Goal: Information Seeking & Learning: Check status

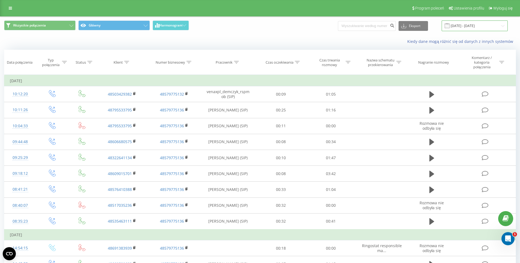
click at [505, 25] on input "[DATE] - [DATE]" at bounding box center [475, 25] width 66 height 11
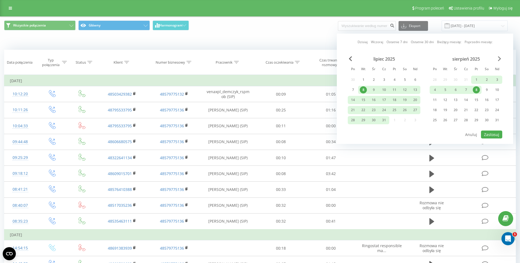
click at [499, 58] on span "Next Month" at bounding box center [499, 58] width 3 height 5
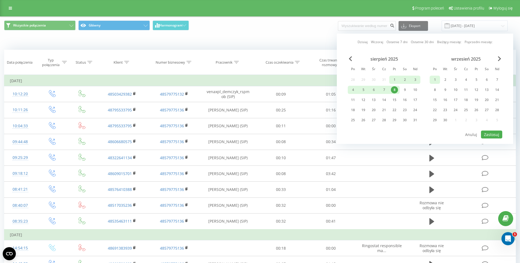
click at [434, 82] on div "1" at bounding box center [435, 79] width 7 height 7
click at [447, 119] on div "30" at bounding box center [445, 120] width 7 height 7
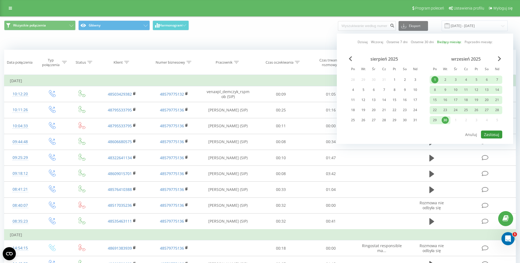
click at [491, 132] on button "Zastosuj" at bounding box center [491, 135] width 21 height 8
type input "[DATE] - [DATE]"
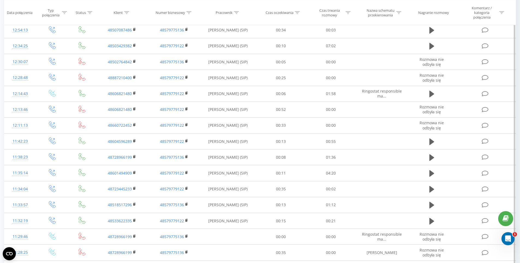
scroll to position [241, 0]
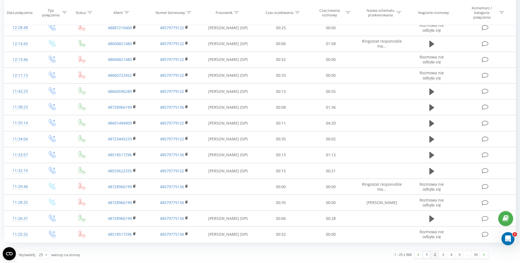
click at [435, 254] on link "2" at bounding box center [435, 255] width 8 height 8
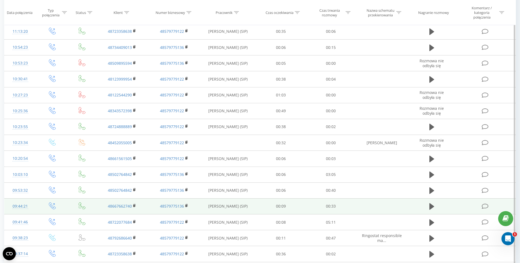
scroll to position [118, 0]
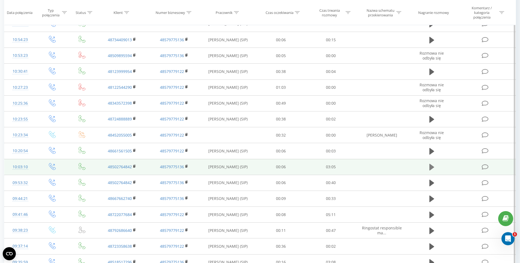
click at [433, 167] on icon at bounding box center [432, 167] width 5 height 7
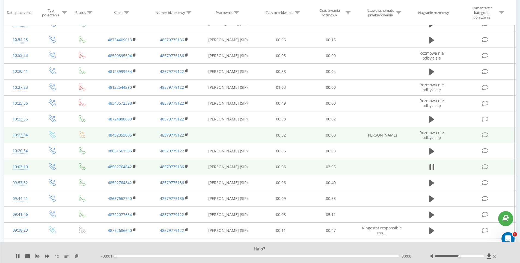
scroll to position [145, 0]
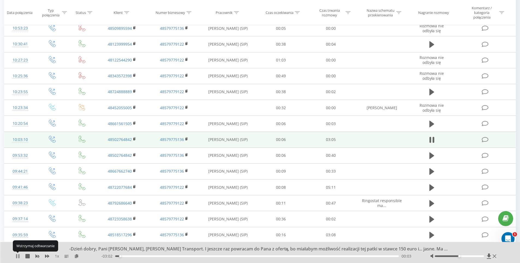
click at [16, 256] on icon at bounding box center [16, 256] width 1 height 4
click at [16, 256] on icon at bounding box center [18, 256] width 4 height 4
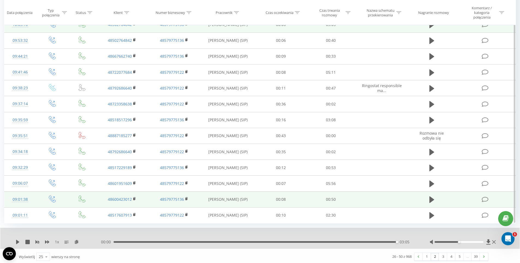
scroll to position [262, 0]
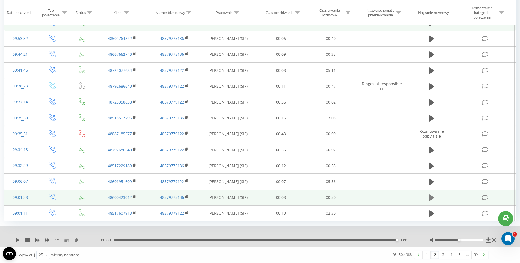
click at [433, 199] on icon at bounding box center [432, 198] width 5 height 7
click at [442, 256] on link "3" at bounding box center [443, 255] width 8 height 8
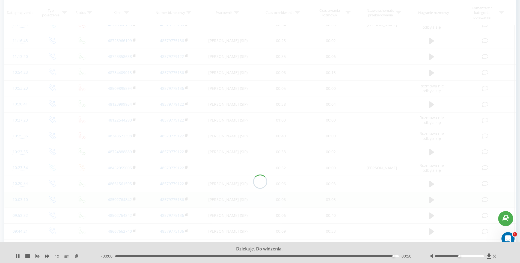
scroll to position [36, 0]
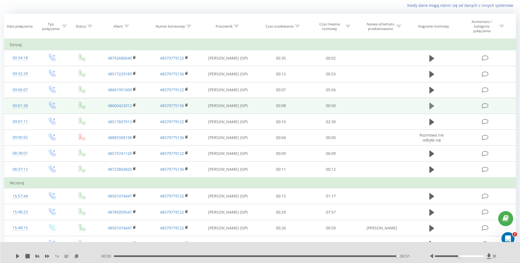
click at [430, 102] on icon at bounding box center [432, 106] width 5 height 8
click at [431, 107] on icon at bounding box center [432, 106] width 5 height 7
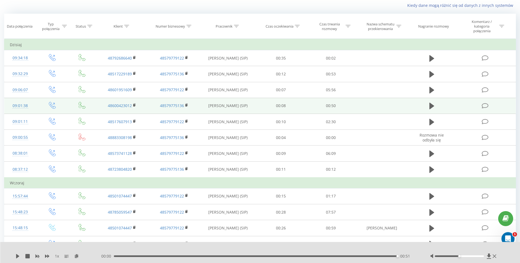
click at [431, 107] on icon at bounding box center [432, 106] width 5 height 7
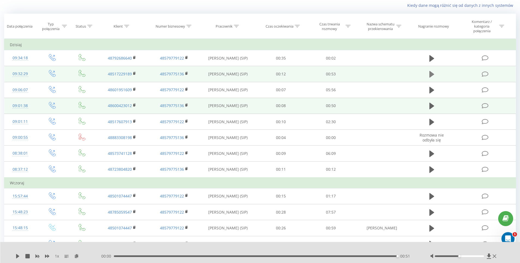
click at [434, 74] on icon at bounding box center [432, 74] width 5 height 7
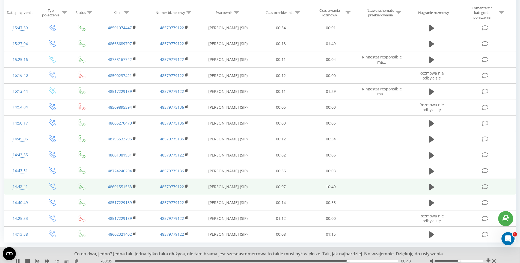
scroll to position [273, 0]
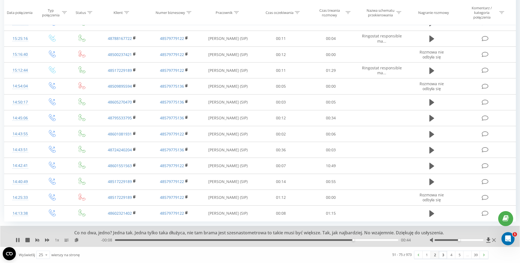
click at [434, 255] on link "2" at bounding box center [435, 255] width 8 height 8
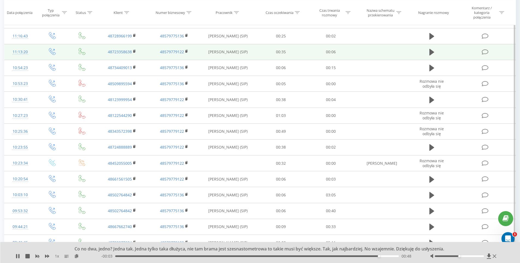
scroll to position [200, 0]
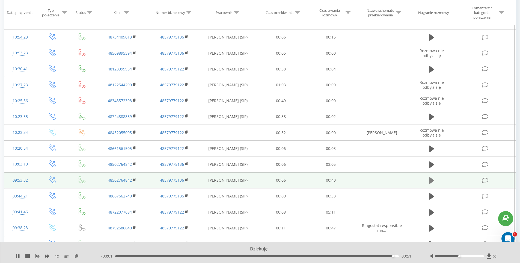
click at [430, 181] on icon at bounding box center [432, 181] width 5 height 8
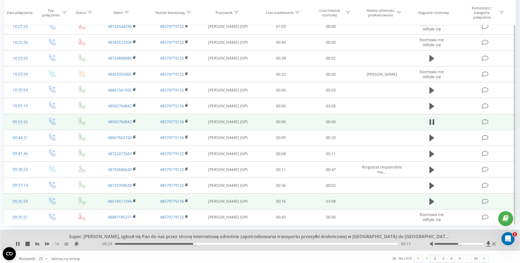
scroll to position [262, 0]
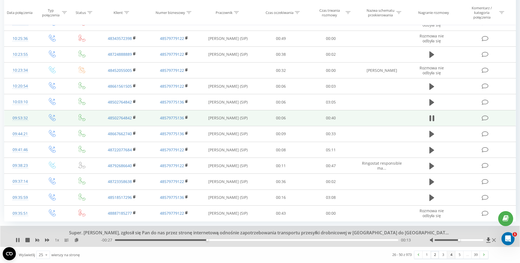
click at [451, 256] on link "4" at bounding box center [451, 255] width 8 height 8
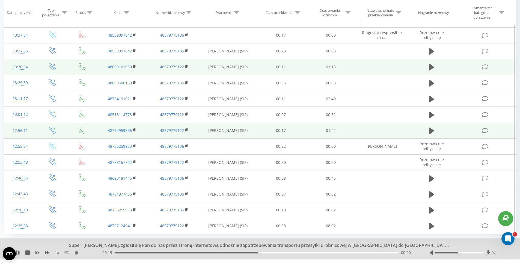
scroll to position [255, 0]
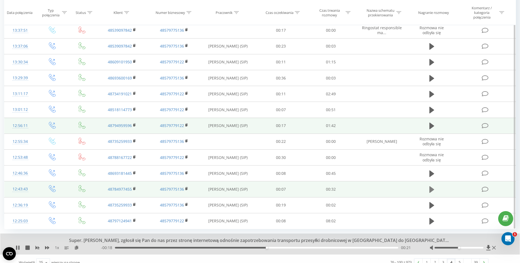
click at [430, 189] on icon at bounding box center [432, 189] width 5 height 7
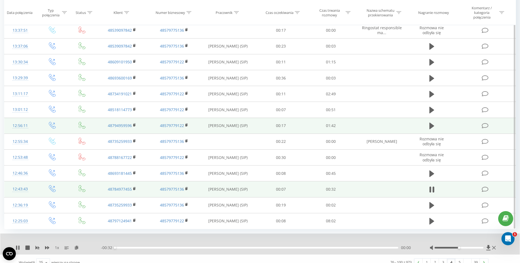
scroll to position [262, 0]
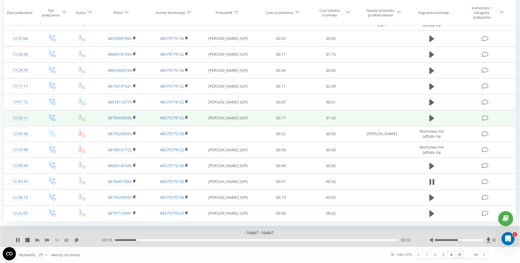
click at [461, 255] on link "5" at bounding box center [460, 255] width 8 height 8
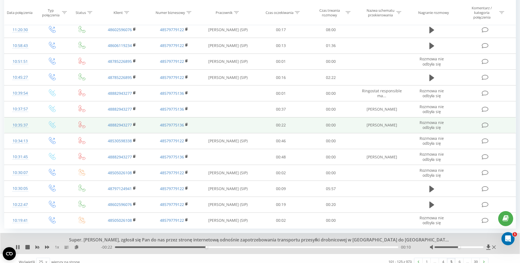
scroll to position [262, 0]
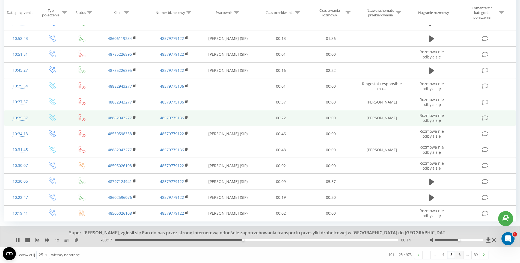
click at [461, 255] on link "6" at bounding box center [460, 255] width 8 height 8
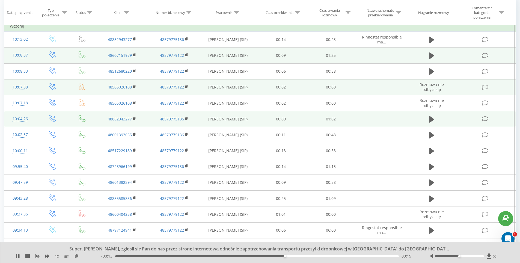
scroll to position [63, 0]
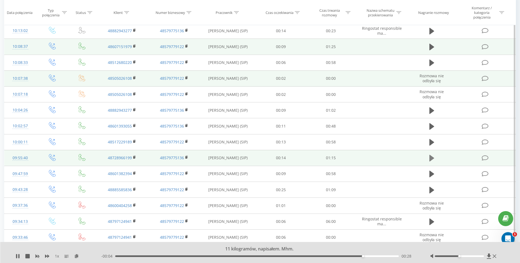
click at [431, 158] on icon at bounding box center [432, 158] width 5 height 7
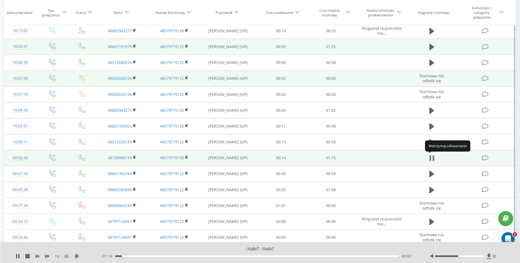
click at [430, 159] on icon at bounding box center [431, 158] width 2 height 6
click at [430, 159] on icon at bounding box center [432, 158] width 5 height 7
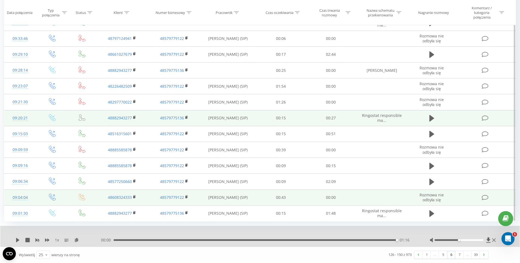
scroll to position [235, 0]
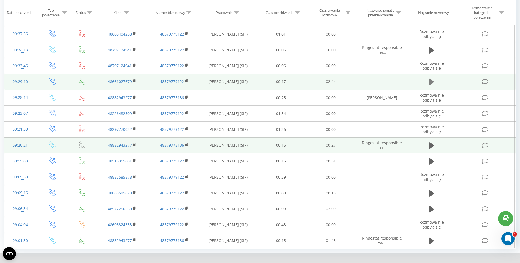
click at [431, 81] on icon at bounding box center [432, 82] width 5 height 7
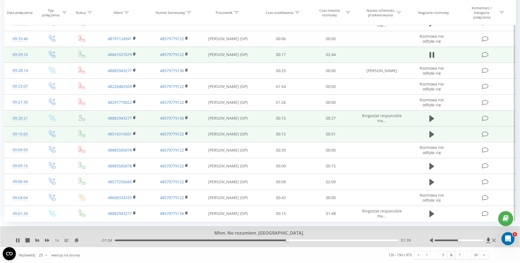
scroll to position [262, 0]
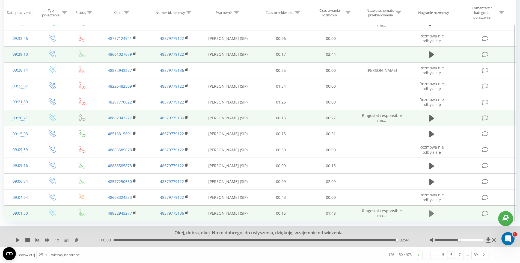
click at [432, 213] on icon at bounding box center [432, 213] width 5 height 7
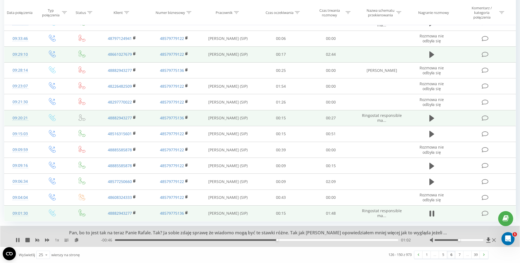
click at [220, 251] on div "Wyświetlij 25 10 25 50 100 wierszy na stronę" at bounding box center [134, 255] width 239 height 16
click at [224, 248] on div "Wyświetlij 25 10 25 50 100 wierszy na stronę" at bounding box center [134, 255] width 239 height 16
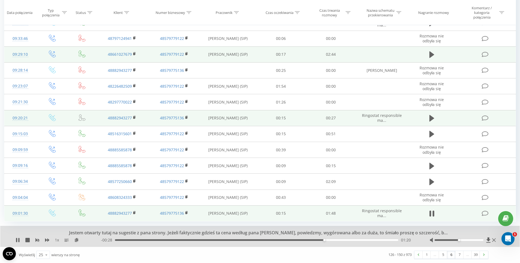
click at [224, 248] on div "Wyświetlij 25 10 25 50 100 wierszy na stronę" at bounding box center [134, 255] width 239 height 16
click at [225, 244] on div "Jestem otwarty tutaj na sugestie z pana strony. Jeżeli faktycznie gdzieś ta cen…" at bounding box center [260, 236] width 520 height 21
click at [227, 252] on div "Wyświetlij 25 10 25 50 100 wierszy na stronę" at bounding box center [134, 255] width 239 height 16
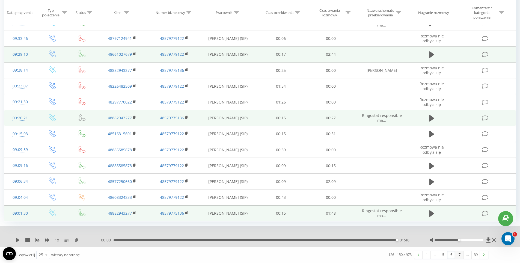
click at [462, 257] on link "7" at bounding box center [460, 255] width 8 height 8
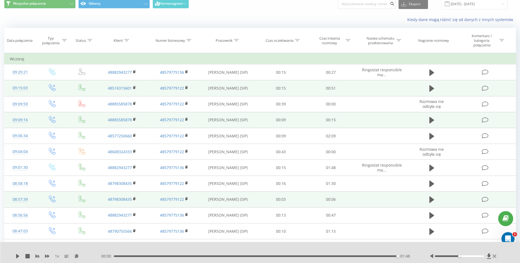
scroll to position [55, 0]
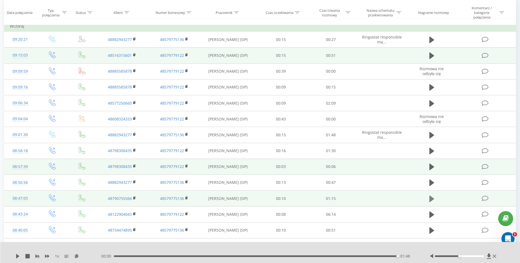
click at [431, 197] on icon at bounding box center [432, 198] width 5 height 7
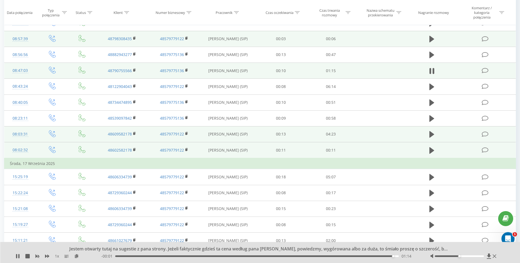
scroll to position [170, 0]
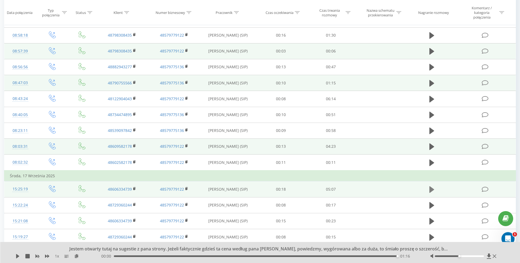
click at [433, 189] on icon at bounding box center [432, 189] width 5 height 7
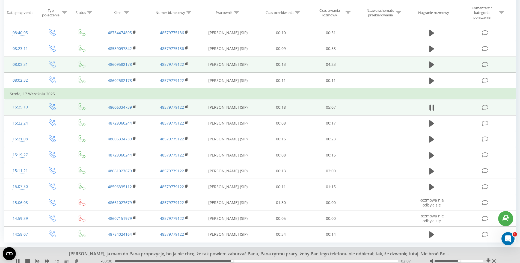
scroll to position [273, 0]
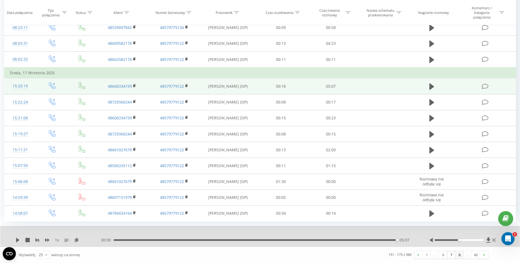
click at [460, 255] on link "8" at bounding box center [460, 255] width 8 height 8
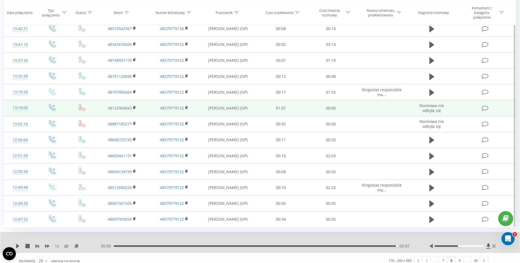
scroll to position [262, 0]
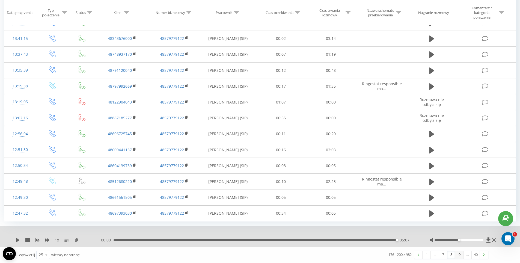
click at [460, 256] on link "9" at bounding box center [460, 255] width 8 height 8
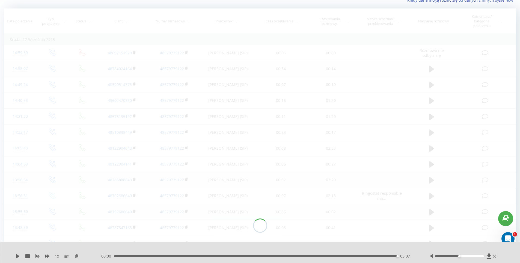
scroll to position [36, 0]
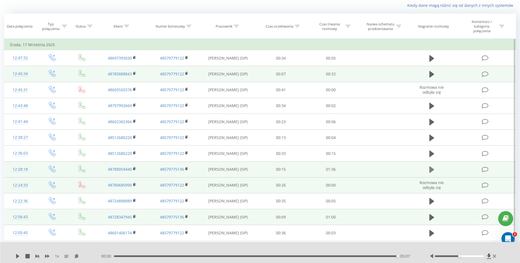
click at [432, 170] on icon at bounding box center [432, 169] width 5 height 7
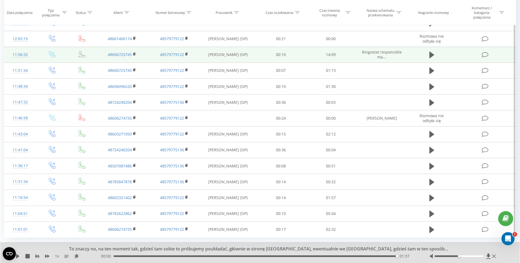
scroll to position [255, 0]
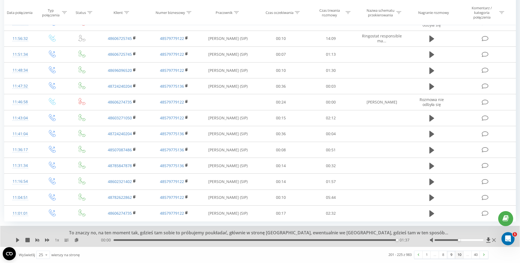
click at [463, 257] on link "10" at bounding box center [460, 255] width 8 height 8
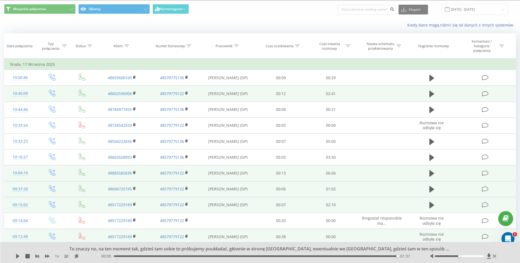
scroll to position [9, 0]
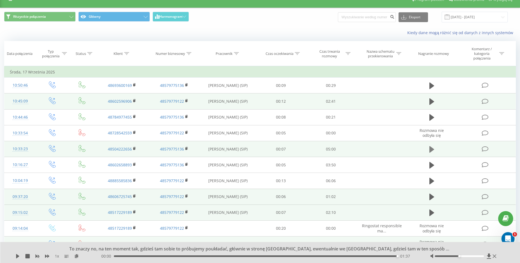
click at [433, 149] on icon at bounding box center [432, 149] width 5 height 7
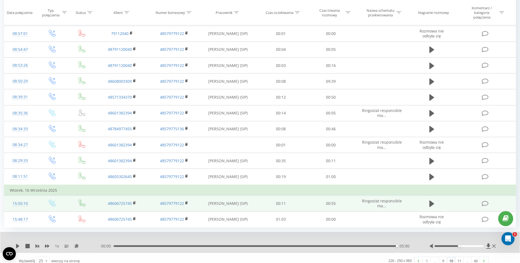
scroll to position [273, 0]
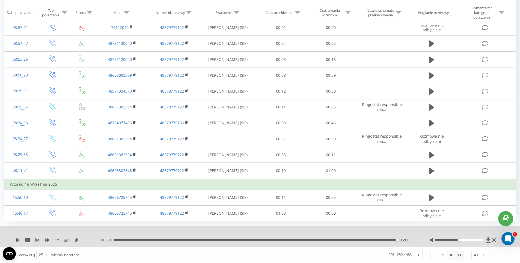
click at [456, 255] on link "11" at bounding box center [460, 255] width 8 height 8
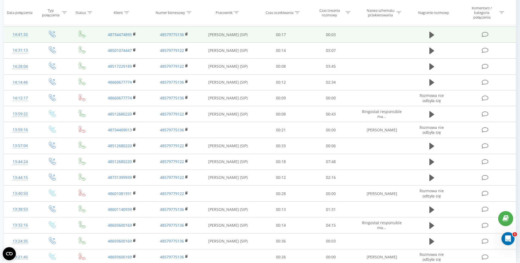
scroll to position [241, 0]
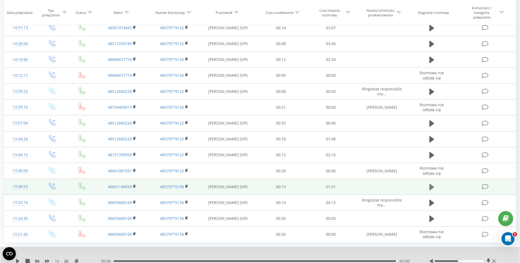
click at [430, 188] on icon at bounding box center [432, 187] width 5 height 7
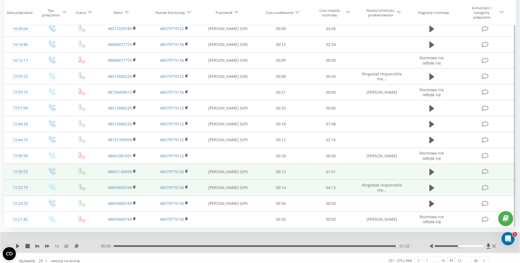
scroll to position [262, 0]
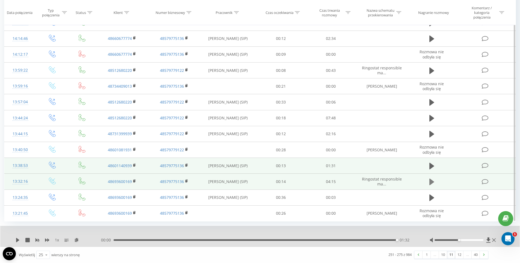
click at [430, 180] on icon at bounding box center [432, 182] width 5 height 7
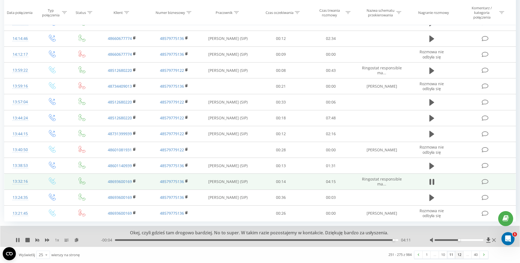
click at [459, 256] on link "12" at bounding box center [460, 255] width 8 height 8
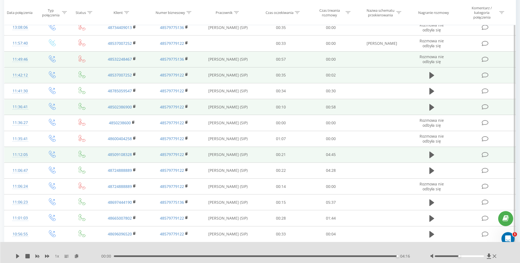
scroll to position [173, 0]
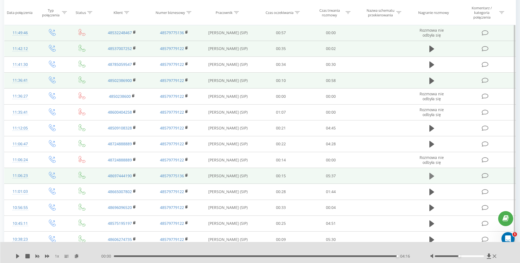
click at [429, 177] on button at bounding box center [432, 176] width 8 height 8
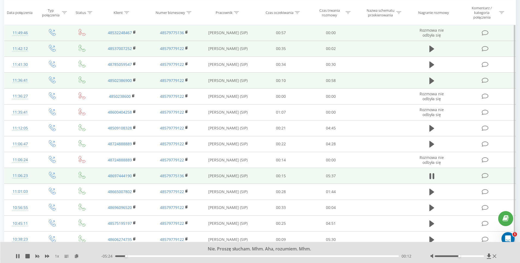
click at [146, 248] on div "Nie. Proszę słucham. Mhm. Aha, rozumiem. Mhm." at bounding box center [257, 249] width 386 height 6
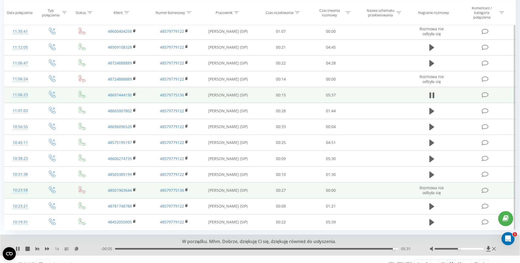
scroll to position [262, 0]
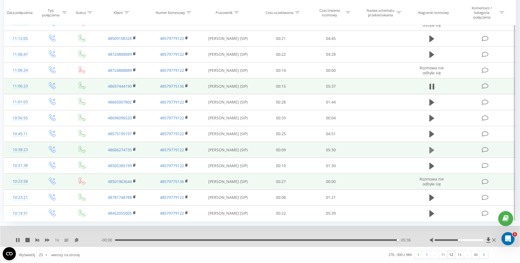
click at [431, 148] on icon at bounding box center [432, 150] width 5 height 7
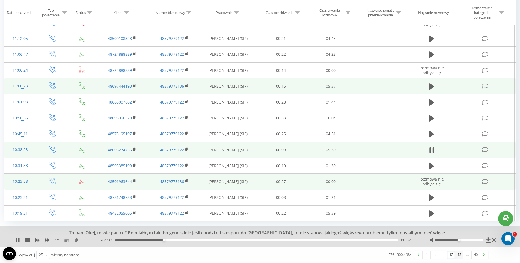
click at [459, 255] on link "13" at bounding box center [460, 255] width 8 height 8
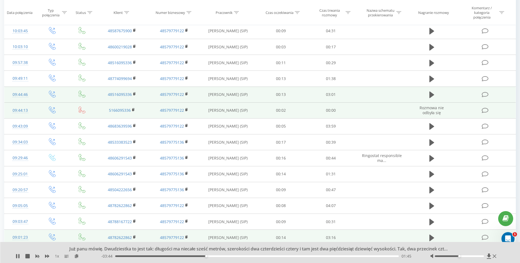
scroll to position [118, 0]
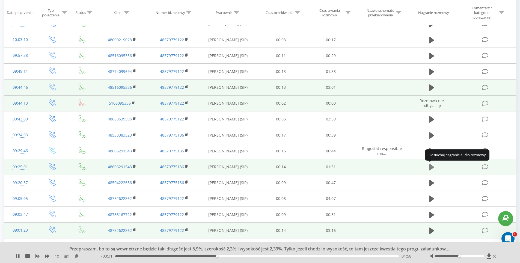
click at [431, 166] on icon at bounding box center [432, 167] width 5 height 7
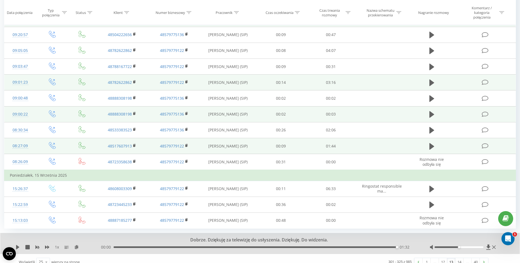
scroll to position [273, 0]
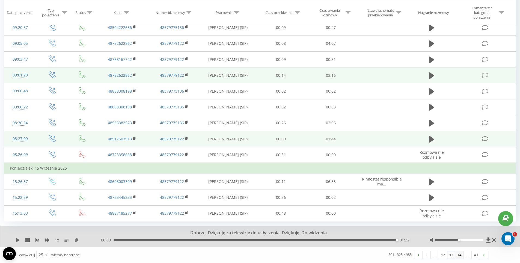
click at [458, 253] on link "14" at bounding box center [460, 255] width 8 height 8
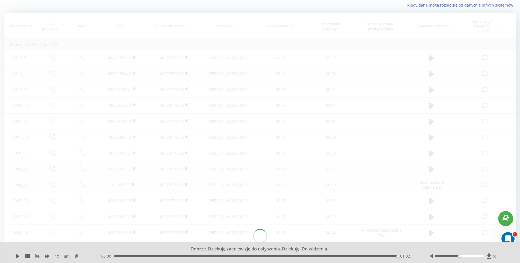
scroll to position [36, 0]
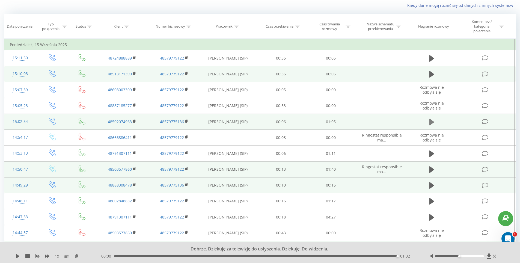
click at [429, 124] on button at bounding box center [432, 122] width 8 height 8
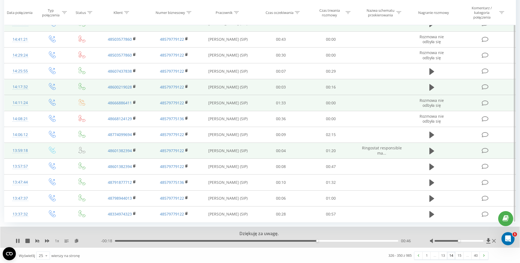
scroll to position [262, 0]
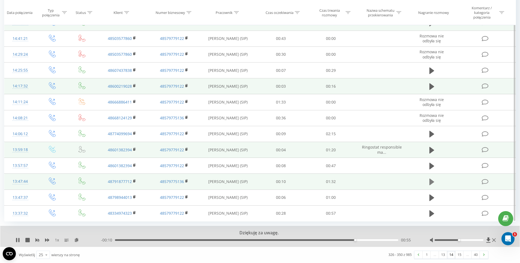
click at [434, 182] on icon at bounding box center [432, 182] width 5 height 7
click at [458, 257] on link "15" at bounding box center [460, 255] width 8 height 8
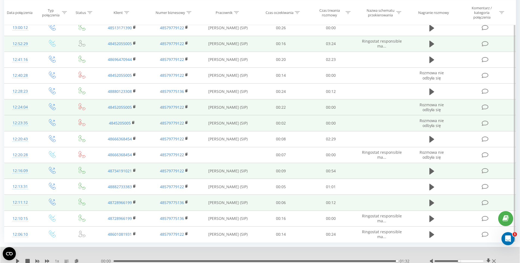
scroll to position [262, 0]
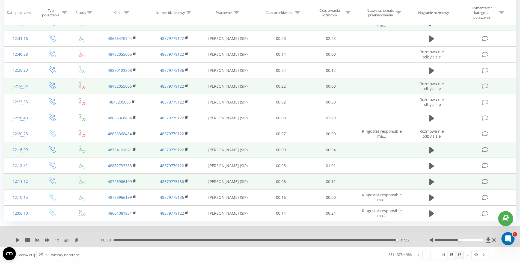
click at [461, 256] on link "16" at bounding box center [460, 255] width 8 height 8
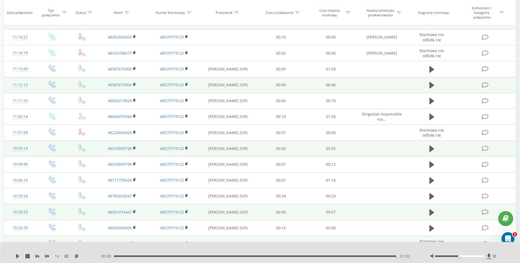
scroll to position [241, 0]
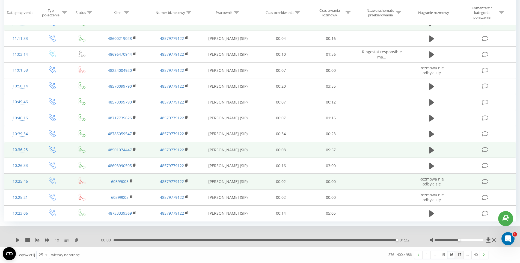
click at [457, 255] on link "17" at bounding box center [460, 255] width 8 height 8
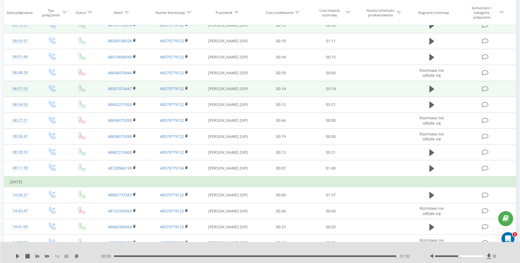
scroll to position [252, 0]
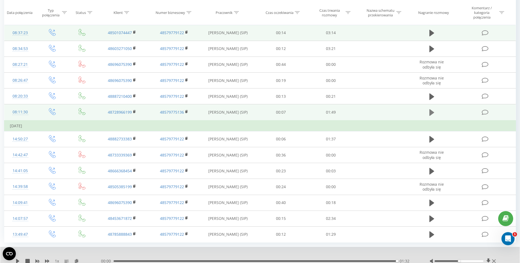
click at [433, 112] on icon at bounding box center [432, 112] width 5 height 7
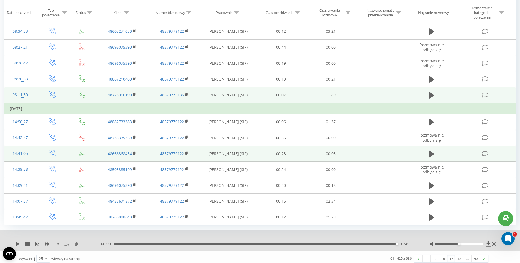
scroll to position [273, 0]
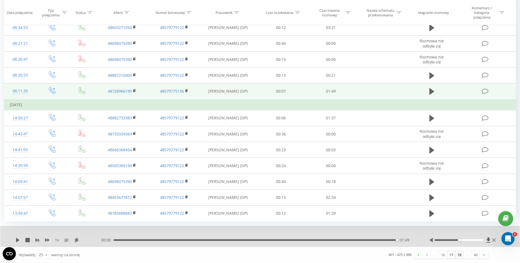
click at [460, 255] on link "18" at bounding box center [460, 255] width 8 height 8
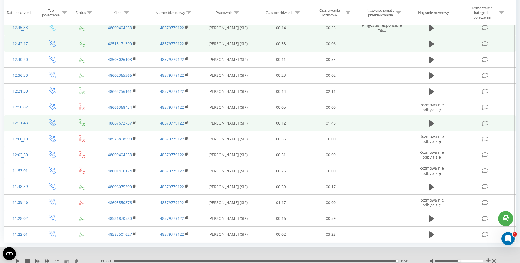
scroll to position [262, 0]
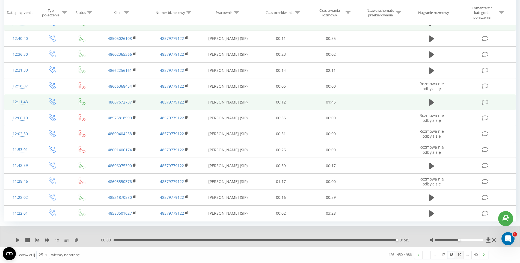
click at [457, 252] on link "19" at bounding box center [460, 255] width 8 height 8
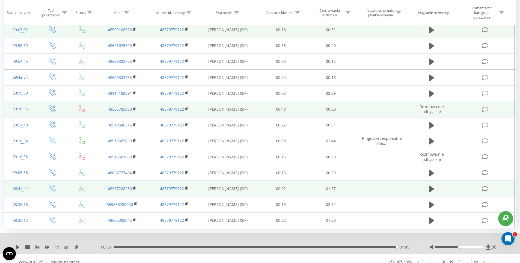
scroll to position [262, 0]
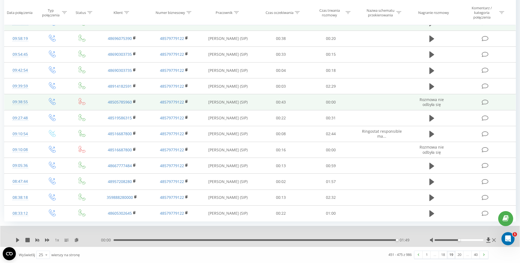
click at [455, 254] on link "19" at bounding box center [451, 255] width 8 height 8
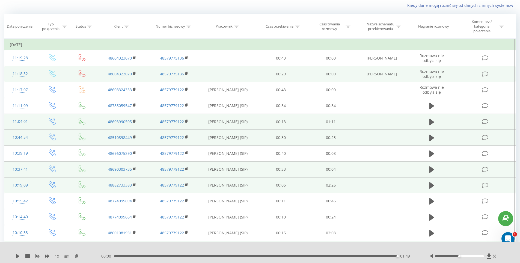
scroll to position [63, 0]
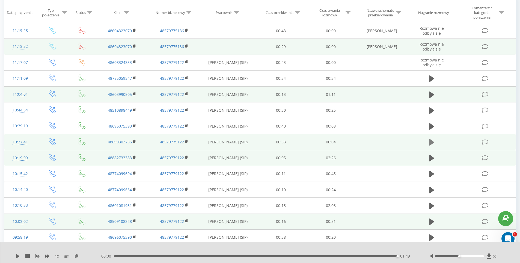
click at [430, 142] on icon at bounding box center [432, 142] width 5 height 7
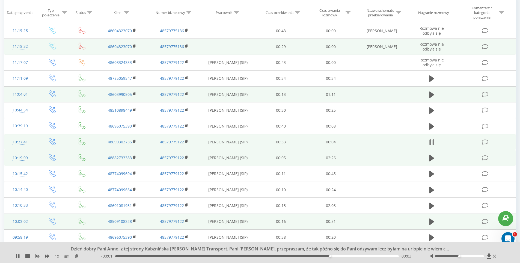
click at [431, 143] on icon at bounding box center [432, 143] width 5 height 8
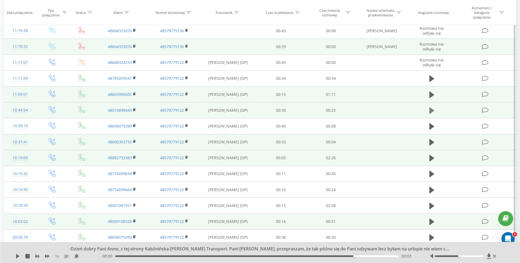
click at [431, 111] on icon at bounding box center [432, 110] width 5 height 7
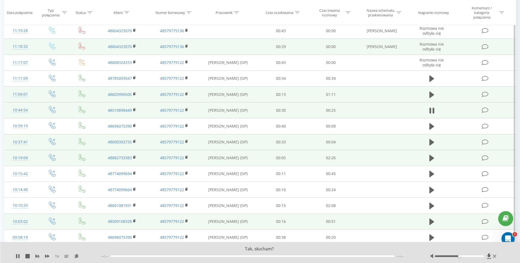
click at [431, 111] on icon at bounding box center [432, 111] width 5 height 8
click at [431, 111] on icon at bounding box center [432, 110] width 5 height 7
